Goal: Task Accomplishment & Management: Manage account settings

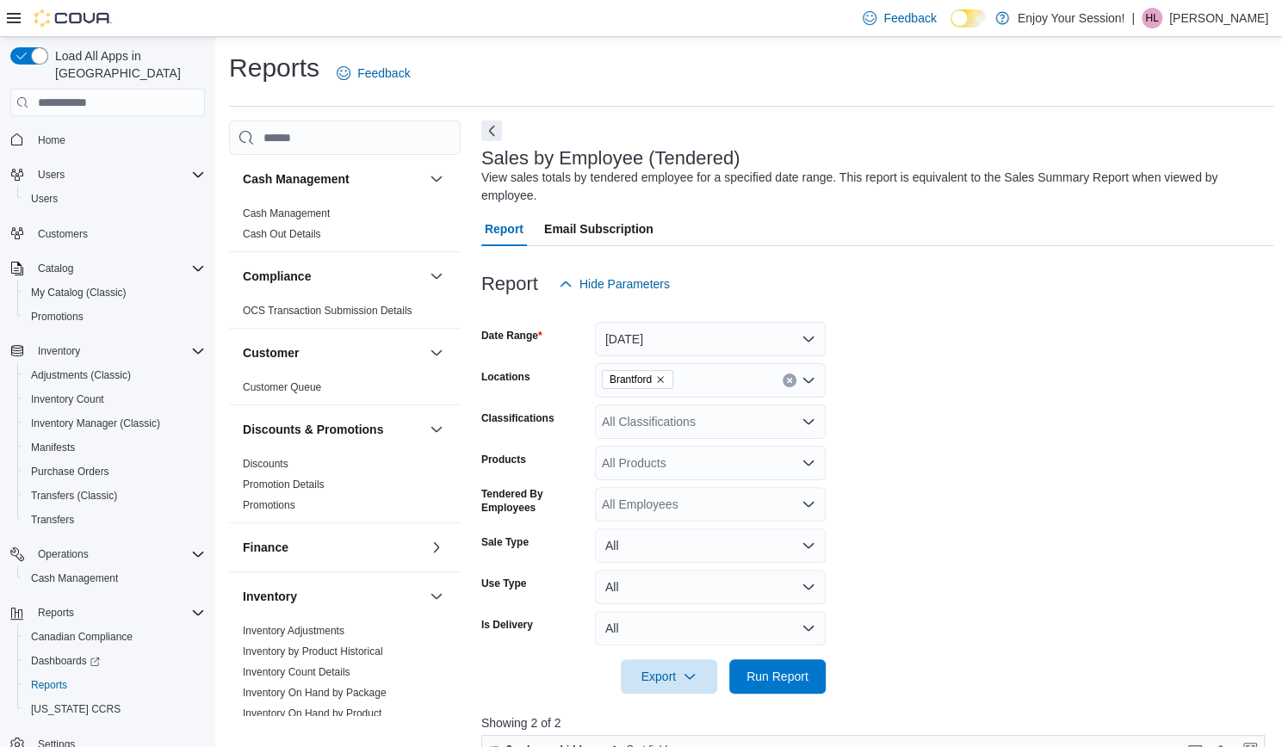
scroll to position [0, 749]
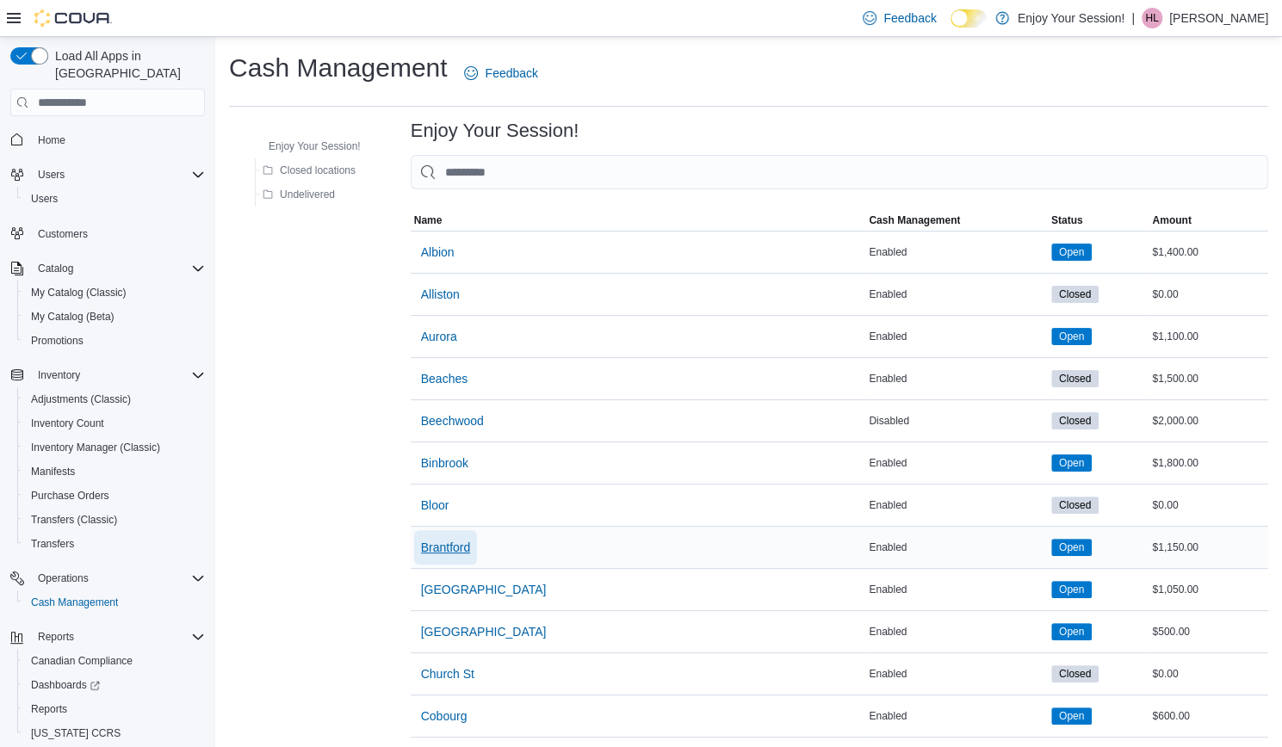
click at [449, 544] on span "Brantford" at bounding box center [446, 547] width 50 height 17
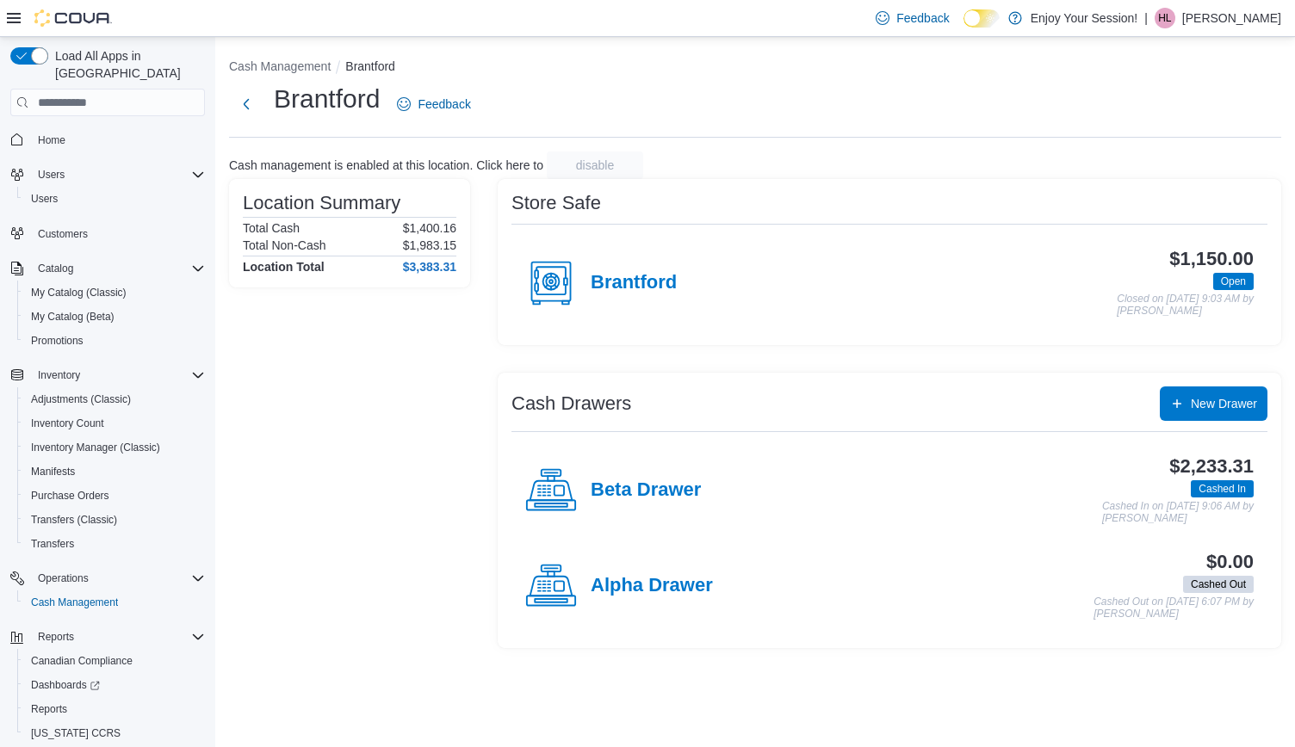
click at [1257, 16] on p "Heather Legere" at bounding box center [1231, 18] width 99 height 21
click at [1197, 179] on button "Sign Out" at bounding box center [1195, 167] width 158 height 28
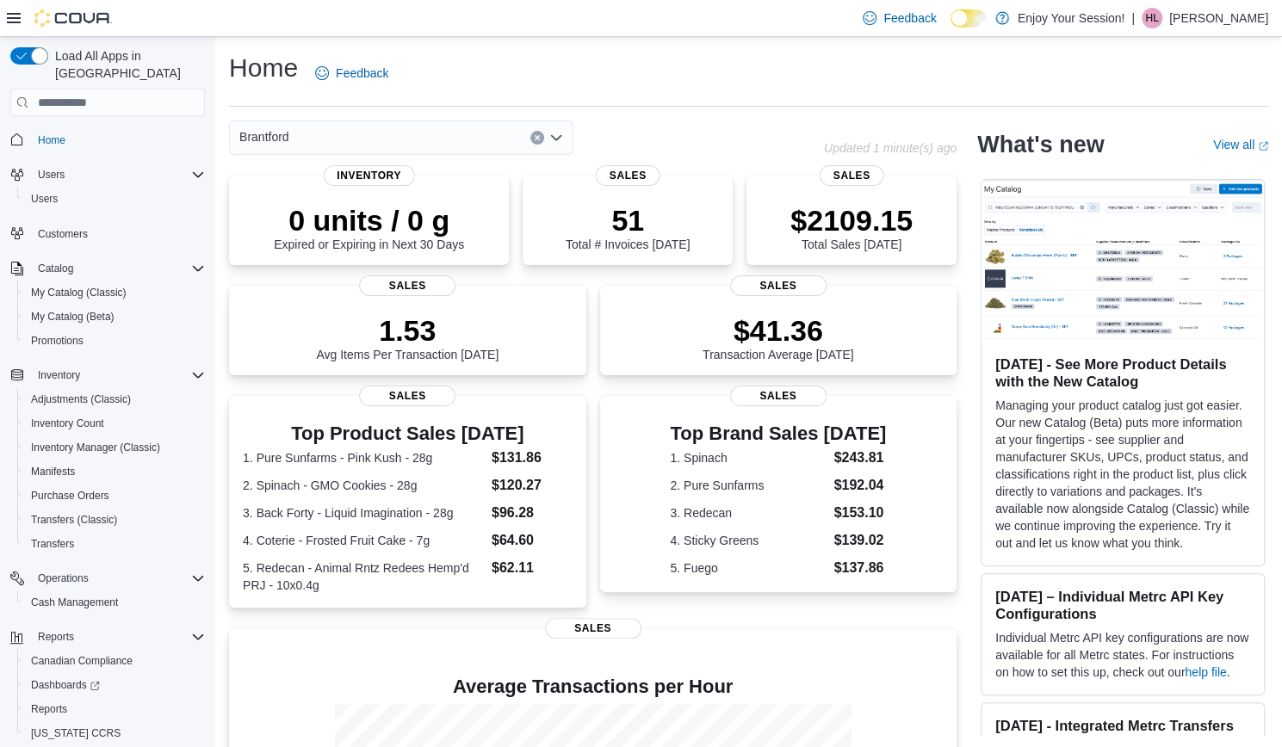
click at [1223, 22] on p "[PERSON_NAME]" at bounding box center [1218, 18] width 99 height 21
click at [1155, 158] on button "Sign Out" at bounding box center [1182, 167] width 158 height 28
